Goal: Complete application form: Complete application form

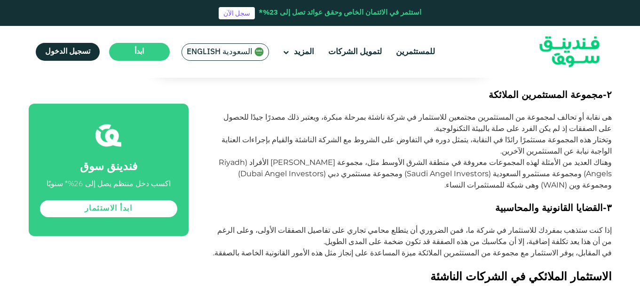
scroll to position [659, 0]
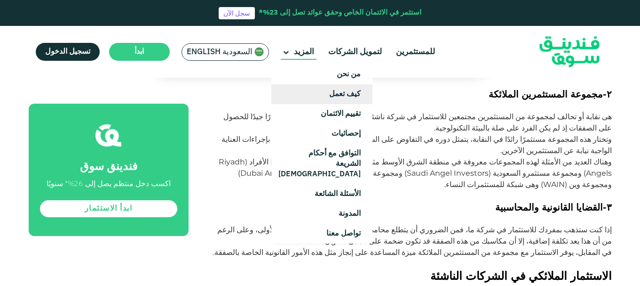
click at [353, 93] on link "كيف تعمل" at bounding box center [322, 94] width 101 height 20
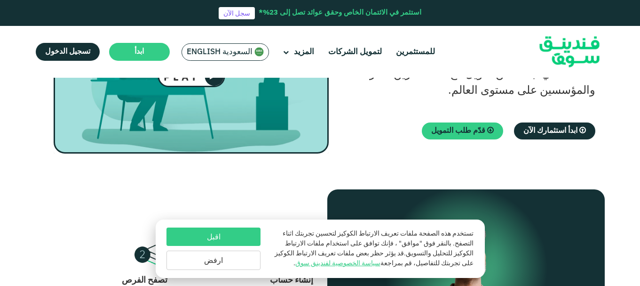
scroll to position [141, 0]
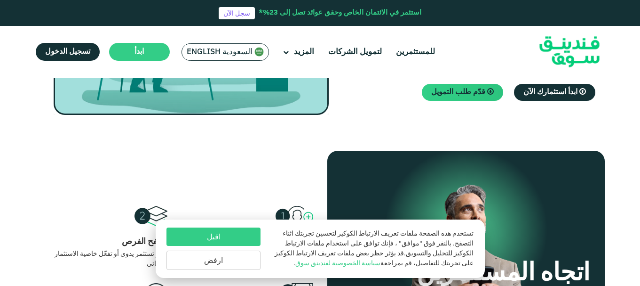
click at [461, 94] on span "قدّم طلب التمويل" at bounding box center [458, 91] width 54 height 7
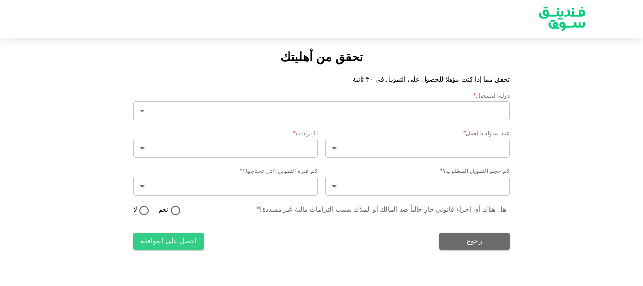
type input "2"
click at [580, 117] on div "تحقق من أهليتك تحقق مما إذا كنت مؤهلا للحصول على التمويل في ٣٠ ثانية دولة التسج…" at bounding box center [321, 149] width 643 height 200
